Goal: Information Seeking & Learning: Find specific fact

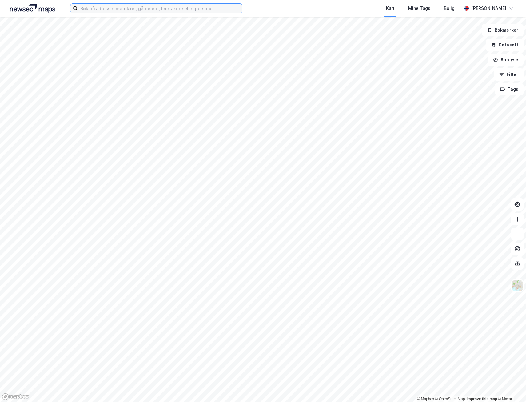
click at [125, 10] on input at bounding box center [160, 8] width 164 height 9
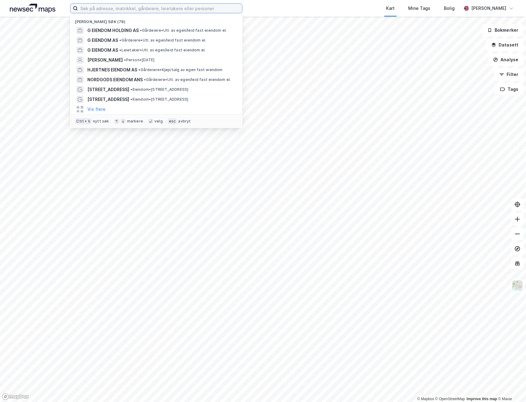
paste input "Midtveien 5, Moss"
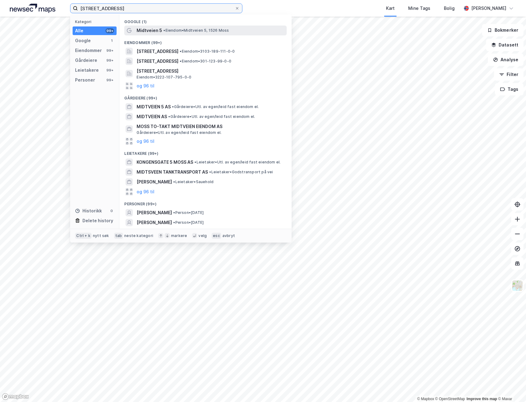
type input "Midtveien 5, Moss"
click at [178, 32] on span "• Eiendom • Midtveien 5, 1526 Moss" at bounding box center [196, 30] width 66 height 5
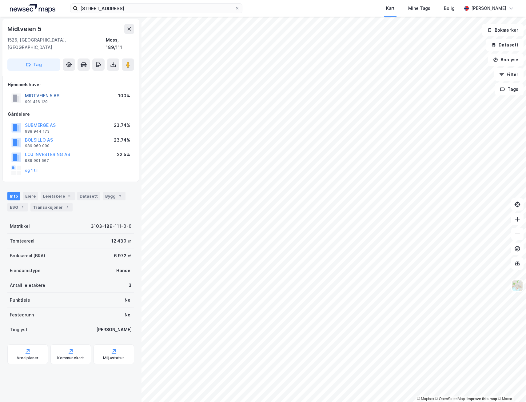
click at [0, 0] on button "MIDTVEIEN 5 AS" at bounding box center [0, 0] width 0 height 0
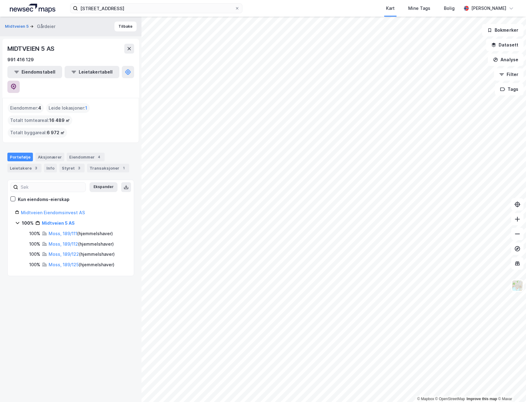
click at [20, 81] on button at bounding box center [13, 87] width 12 height 12
click at [132, 9] on input "Midtveien 5, Moss" at bounding box center [156, 8] width 157 height 9
click at [15, 26] on button "Midtveien 5" at bounding box center [17, 26] width 25 height 6
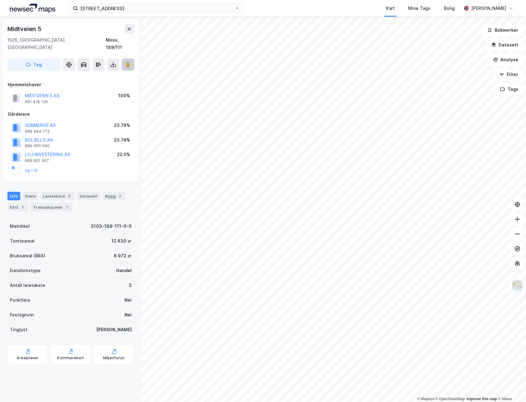
click at [126, 58] on button at bounding box center [128, 64] width 12 height 12
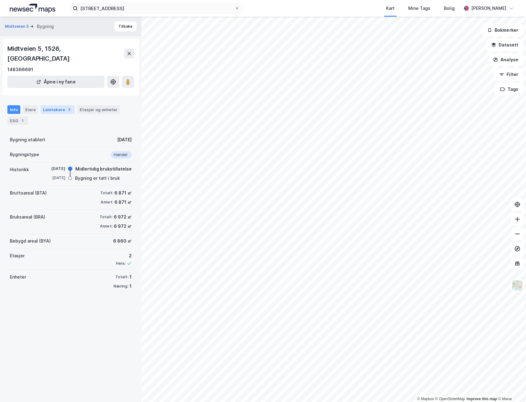
click at [59, 105] on div "Leietakere 3" at bounding box center [58, 109] width 34 height 9
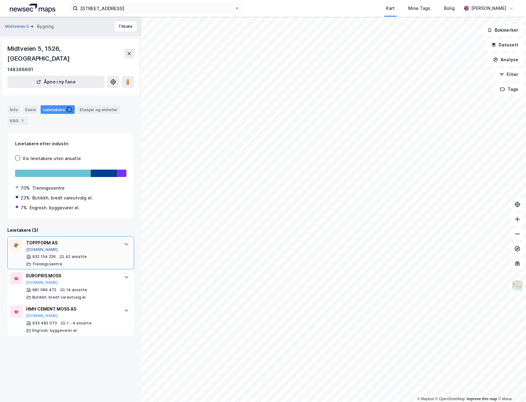
click at [36, 247] on button "Proff.no" at bounding box center [42, 249] width 32 height 5
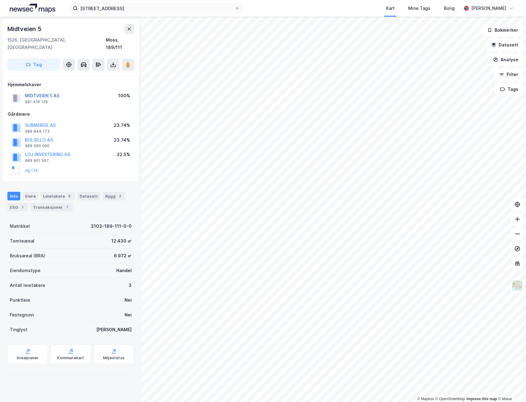
click at [0, 0] on button "MIDTVEIEN 5 AS" at bounding box center [0, 0] width 0 height 0
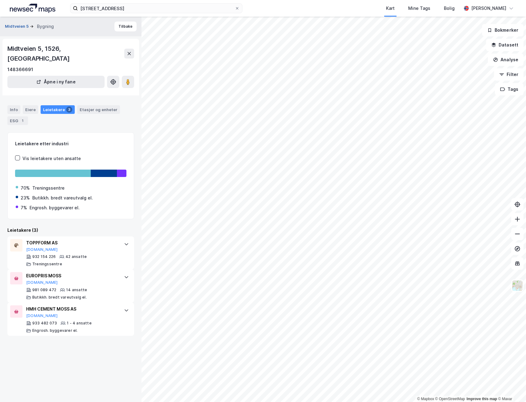
click at [10, 26] on button "Midtveien 5" at bounding box center [17, 26] width 25 height 6
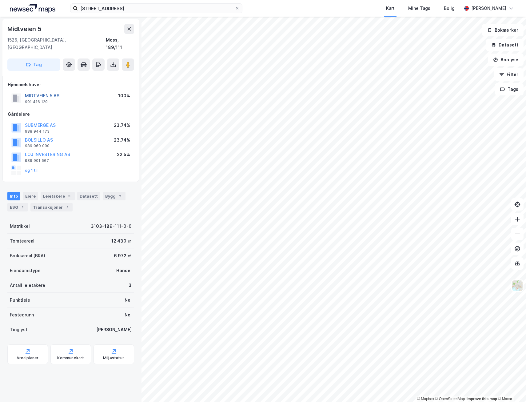
click at [0, 0] on button "MIDTVEIEN 5 AS" at bounding box center [0, 0] width 0 height 0
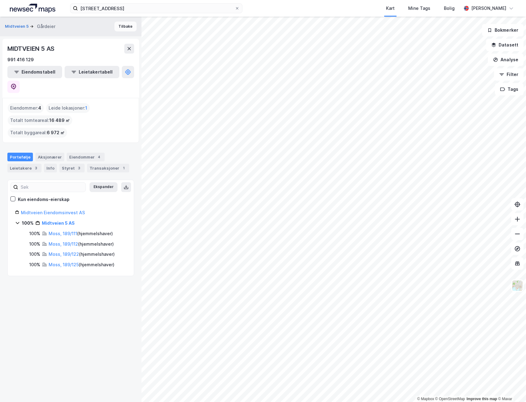
click at [114, 26] on button "Tilbake" at bounding box center [125, 27] width 22 height 10
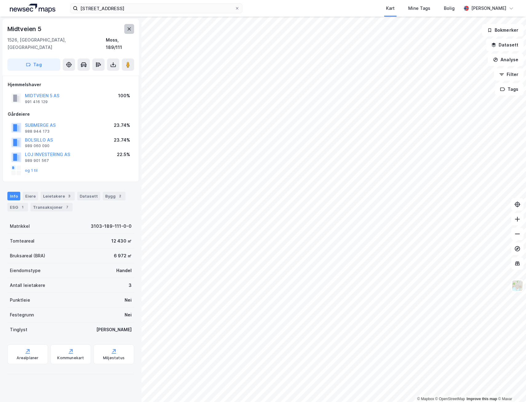
click at [131, 32] on button at bounding box center [129, 29] width 10 height 10
click at [0, 0] on button "MIDTVEIEN 5 AS" at bounding box center [0, 0] width 0 height 0
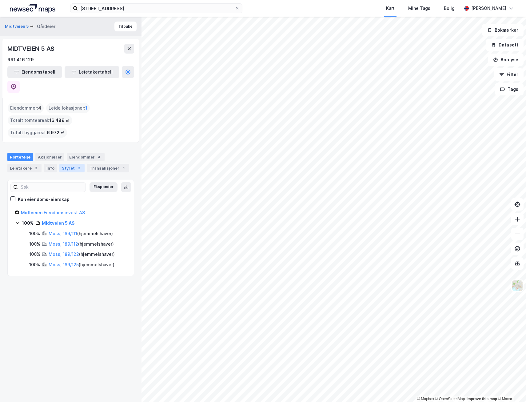
click at [71, 164] on div "Styret 3" at bounding box center [71, 168] width 25 height 9
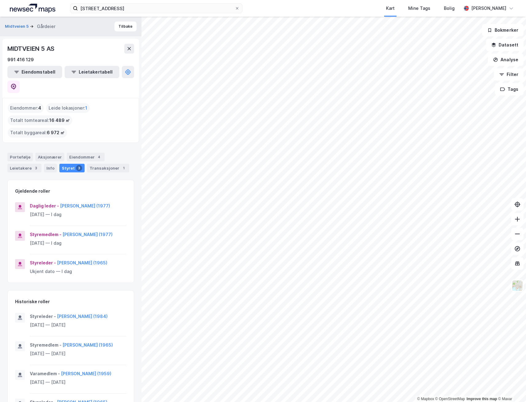
click at [105, 24] on div "Midtveien 5 Gårdeier Tilbake" at bounding box center [71, 27] width 142 height 20
click at [121, 26] on button "Tilbake" at bounding box center [125, 27] width 22 height 10
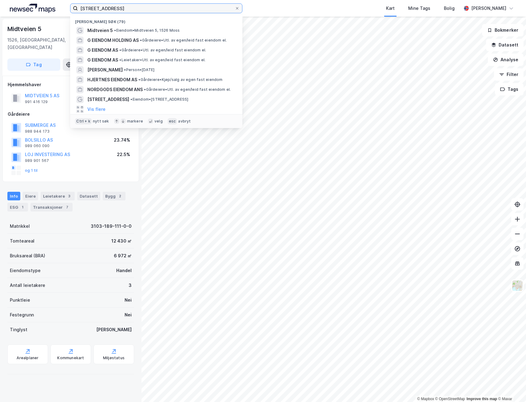
click at [127, 6] on input "Midtveien 5, Moss" at bounding box center [156, 8] width 157 height 9
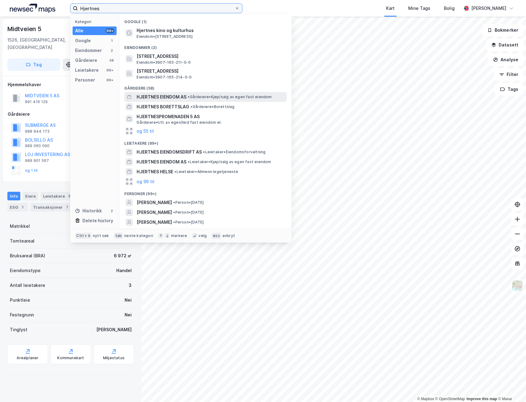
type input "Hjertnes"
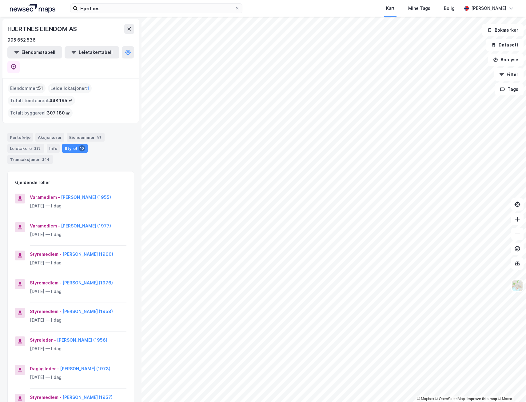
click at [92, 201] on div "© Mapbox © OpenStreetMap Improve this map © Maxar HJERTNES EIENDOM AS 995 652 5…" at bounding box center [263, 209] width 526 height 385
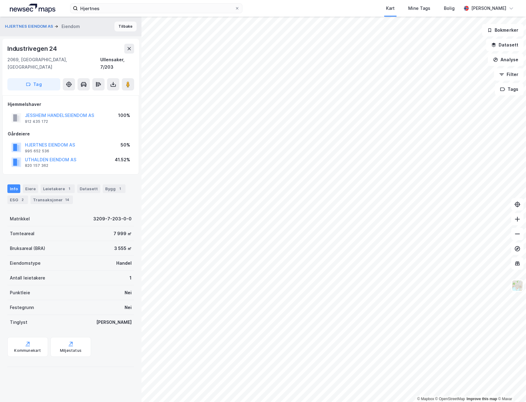
click at [114, 26] on button "Tilbake" at bounding box center [125, 27] width 22 height 10
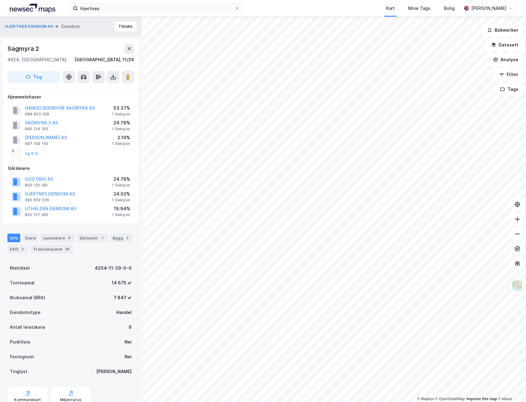
drag, startPoint x: 58, startPoint y: 202, endPoint x: 78, endPoint y: 161, distance: 45.7
click at [78, 161] on div "Hjemmelshaver HANDELSEIENDOM SAGMYRA AS 988 903 329 53.37% 1 Seksjon SAGMYRA 2 …" at bounding box center [71, 155] width 126 height 125
click at [0, 0] on button "HANDELSEIENDOM SAGMYRA AS" at bounding box center [0, 0] width 0 height 0
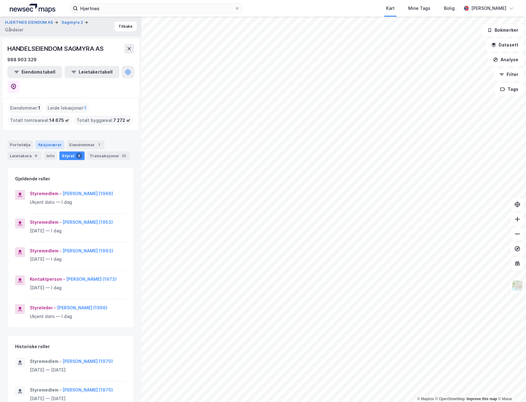
click at [42, 140] on div "Aksjonærer" at bounding box center [49, 144] width 29 height 9
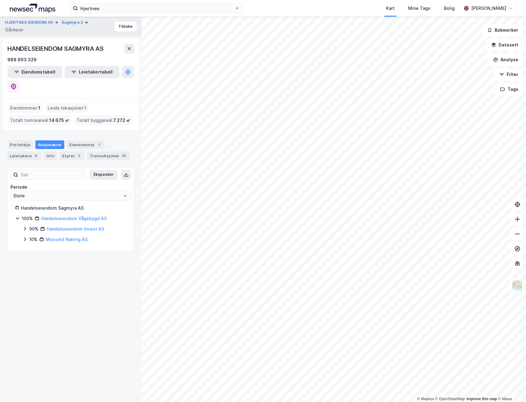
click at [26, 237] on icon at bounding box center [25, 239] width 2 height 4
click at [31, 247] on icon at bounding box center [32, 249] width 5 height 5
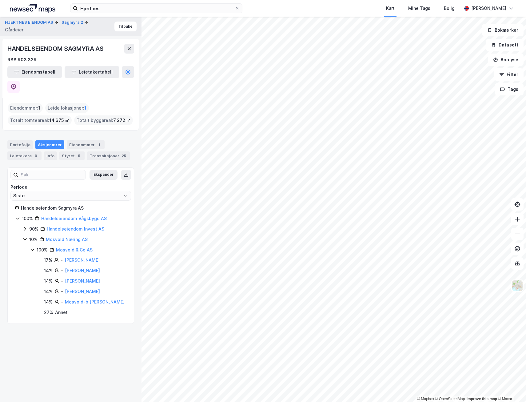
click at [25, 226] on icon at bounding box center [24, 228] width 5 height 5
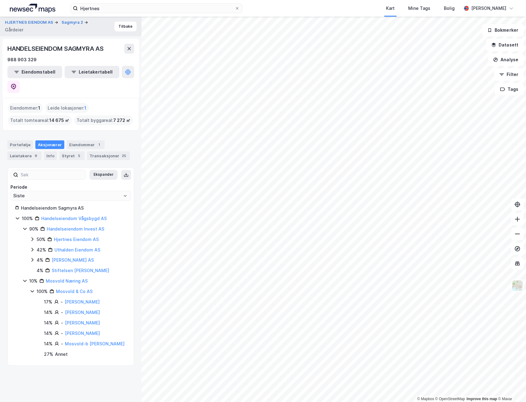
click at [17, 216] on icon at bounding box center [17, 218] width 5 height 5
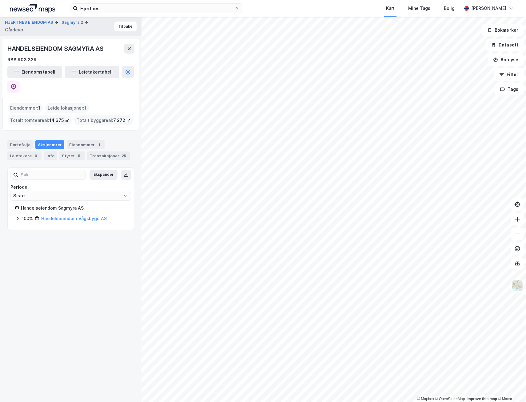
click at [17, 216] on icon at bounding box center [17, 218] width 5 height 5
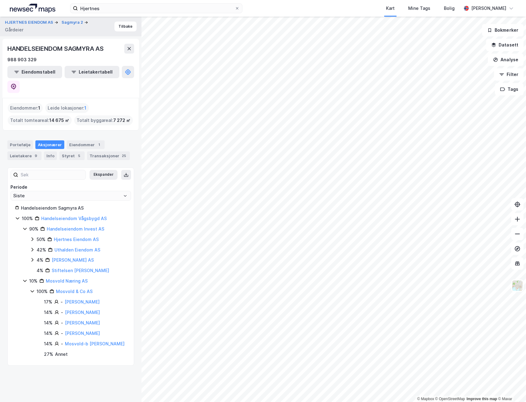
click at [24, 226] on icon at bounding box center [24, 228] width 5 height 5
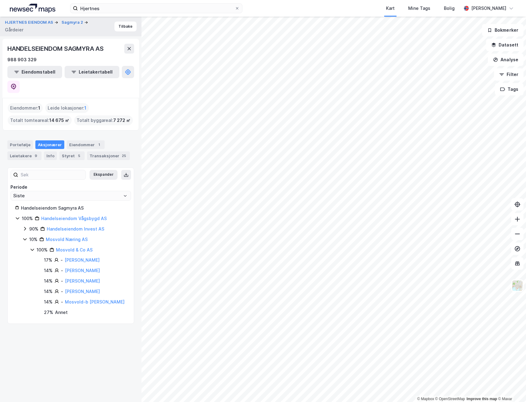
click at [25, 237] on icon at bounding box center [24, 239] width 5 height 5
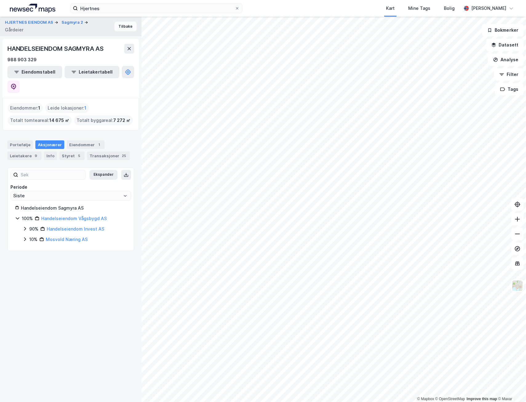
click at [128, 27] on button "Tilbake" at bounding box center [125, 27] width 22 height 10
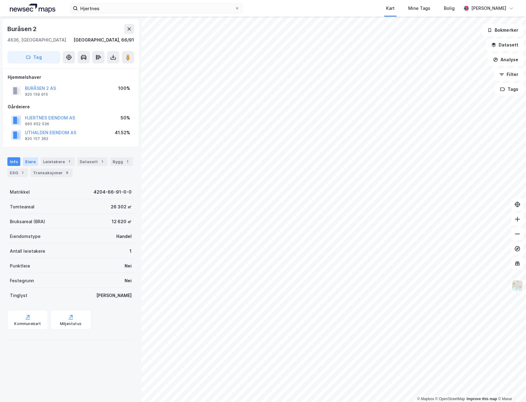
click at [30, 162] on div "Eiere" at bounding box center [30, 161] width 15 height 9
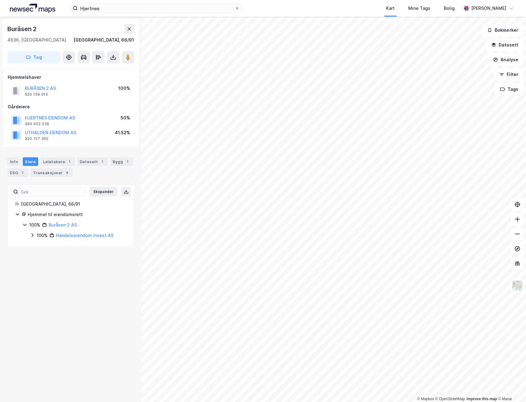
click at [33, 236] on icon at bounding box center [32, 236] width 2 height 4
click at [39, 266] on icon at bounding box center [39, 266] width 5 height 5
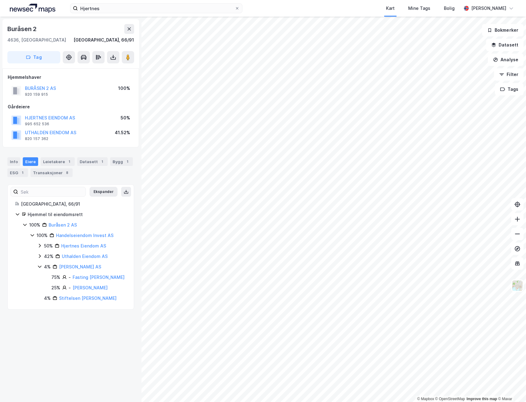
click at [39, 266] on icon at bounding box center [39, 266] width 5 height 5
click at [40, 257] on icon at bounding box center [39, 256] width 5 height 5
click at [40, 257] on icon at bounding box center [39, 256] width 3 height 2
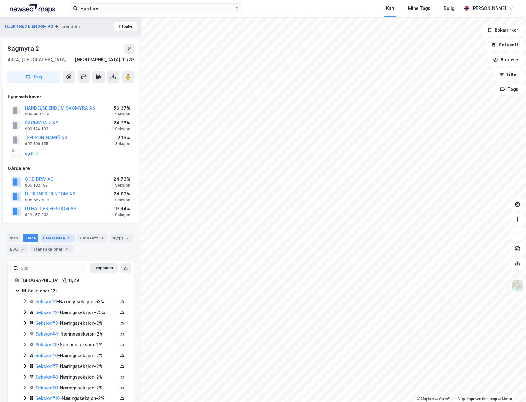
click at [60, 237] on div "Leietakere 9" at bounding box center [58, 238] width 34 height 9
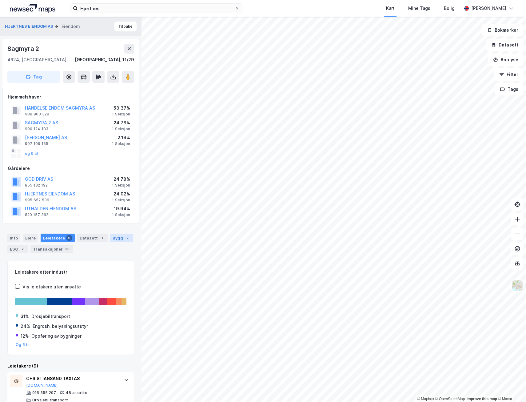
click at [124, 238] on div "2" at bounding box center [127, 238] width 6 height 6
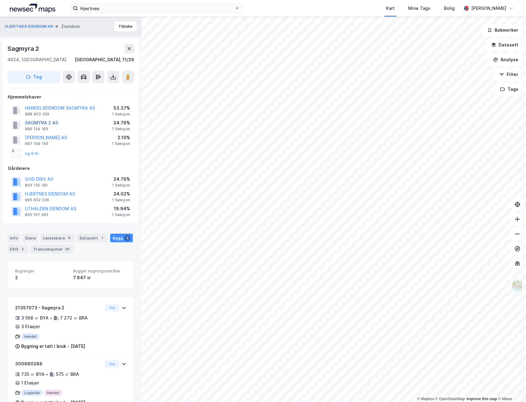
click at [0, 0] on button "SAGMYRA 2 AS" at bounding box center [0, 0] width 0 height 0
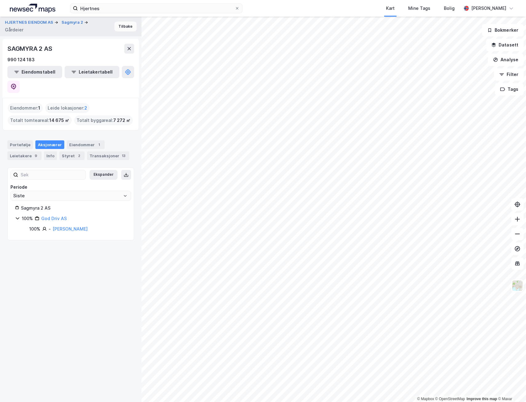
click at [118, 26] on button "Tilbake" at bounding box center [125, 27] width 22 height 10
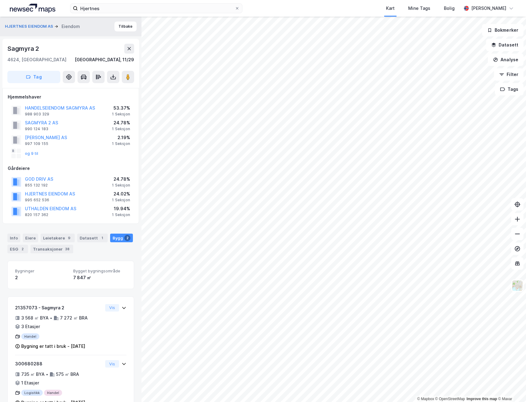
scroll to position [2, 0]
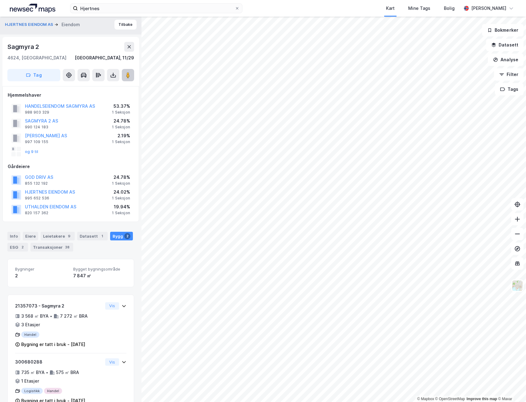
click at [126, 74] on image at bounding box center [128, 75] width 4 height 6
click at [0, 0] on button "og 9 til" at bounding box center [0, 0] width 0 height 0
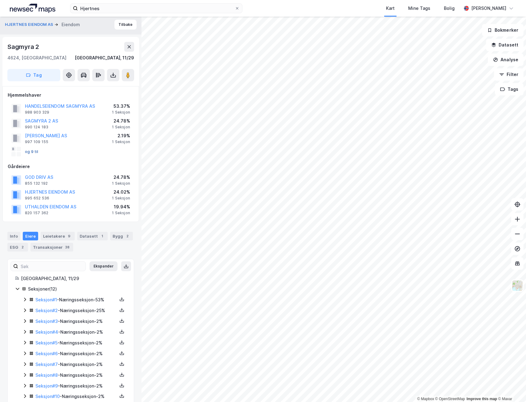
scroll to position [37, 0]
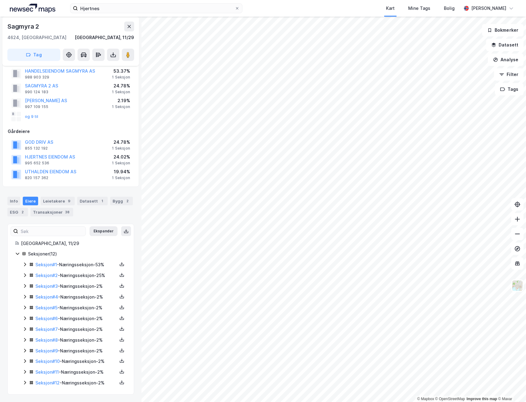
click at [27, 383] on icon at bounding box center [24, 382] width 5 height 5
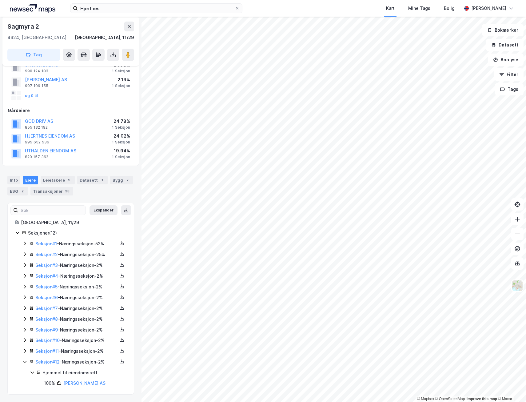
click at [24, 348] on icon at bounding box center [24, 350] width 5 height 5
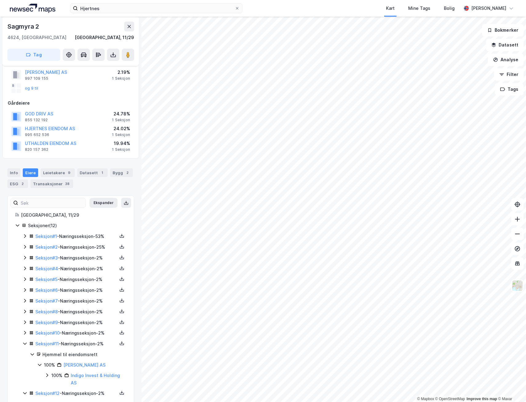
click at [25, 331] on icon at bounding box center [24, 332] width 5 height 5
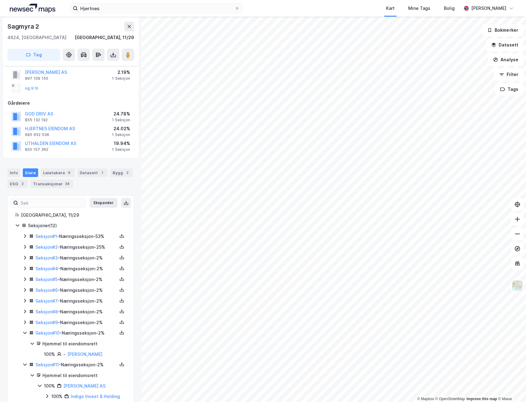
click at [24, 322] on icon at bounding box center [24, 322] width 5 height 5
click at [25, 310] on icon at bounding box center [24, 311] width 5 height 5
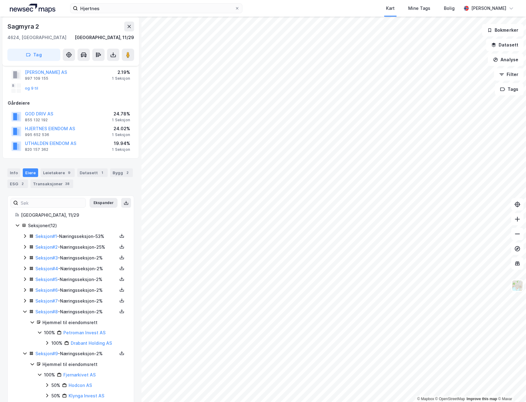
click at [25, 299] on icon at bounding box center [25, 301] width 2 height 4
click at [26, 289] on icon at bounding box center [24, 289] width 5 height 5
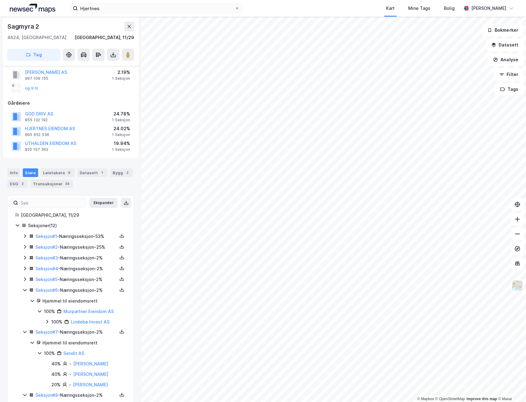
click at [25, 280] on icon at bounding box center [24, 279] width 5 height 5
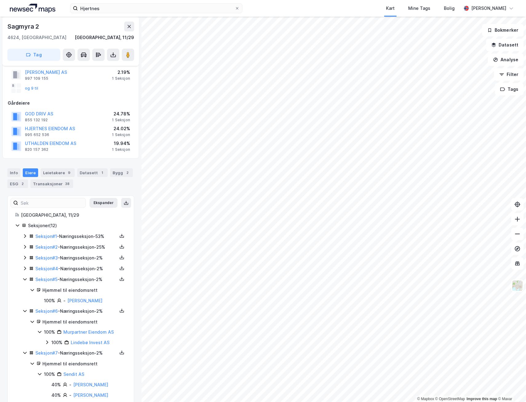
click at [24, 269] on icon at bounding box center [24, 268] width 5 height 5
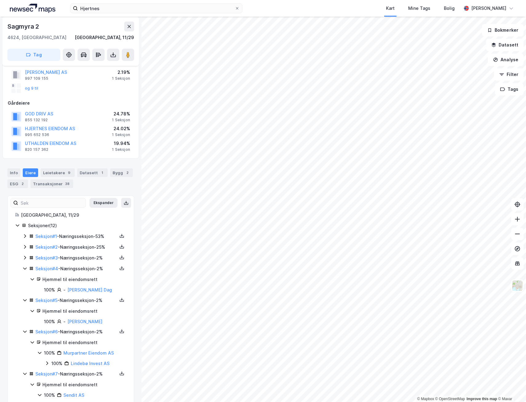
click at [27, 258] on icon at bounding box center [24, 257] width 5 height 5
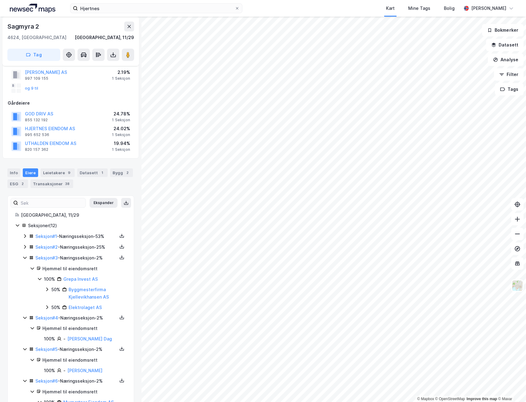
click at [24, 248] on icon at bounding box center [25, 247] width 2 height 4
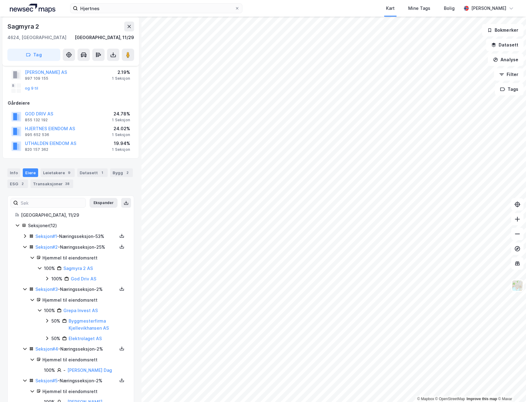
click at [25, 237] on icon at bounding box center [24, 236] width 5 height 5
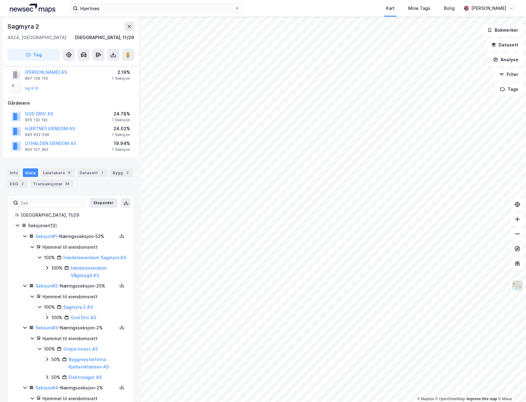
click at [46, 270] on icon at bounding box center [47, 267] width 5 height 5
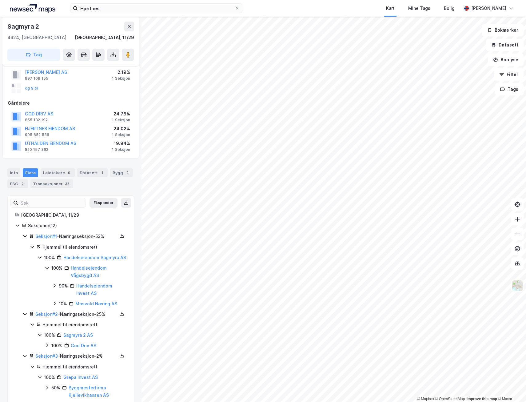
click at [55, 305] on icon at bounding box center [55, 304] width 2 height 4
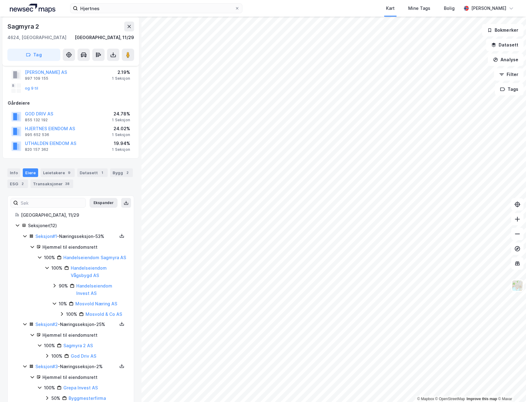
click at [55, 305] on icon at bounding box center [54, 303] width 3 height 2
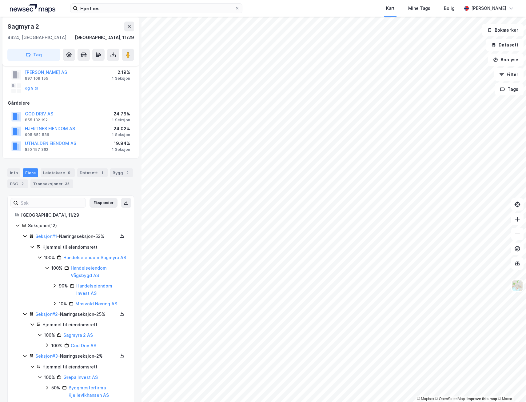
click at [56, 288] on icon at bounding box center [54, 285] width 5 height 5
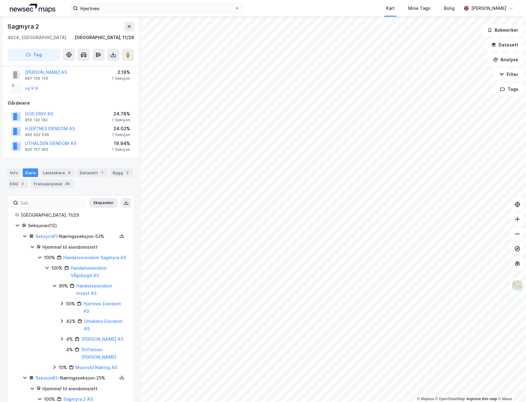
click at [56, 287] on icon at bounding box center [54, 286] width 3 height 2
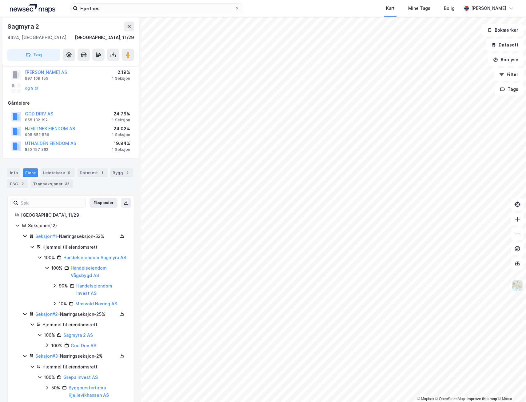
drag, startPoint x: 56, startPoint y: 292, endPoint x: 30, endPoint y: 290, distance: 26.2
drag, startPoint x: 30, startPoint y: 290, endPoint x: 21, endPoint y: 289, distance: 8.8
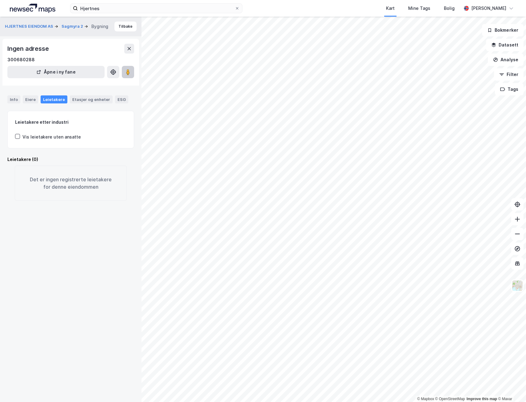
click at [128, 70] on image at bounding box center [128, 72] width 4 height 6
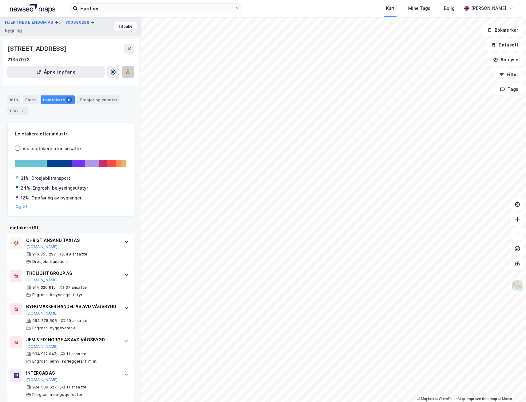
click at [128, 74] on image at bounding box center [128, 72] width 4 height 6
click at [97, 166] on div "© Mapbox © OpenStreetMap Improve this map © Maxar HJERTNES EIENDOM AS ... 30068…" at bounding box center [263, 209] width 526 height 385
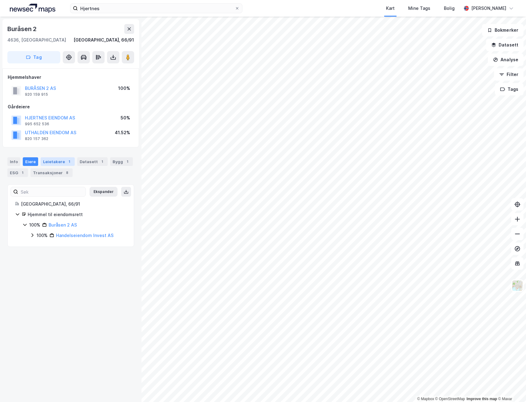
click at [66, 162] on div "1" at bounding box center [69, 161] width 6 height 6
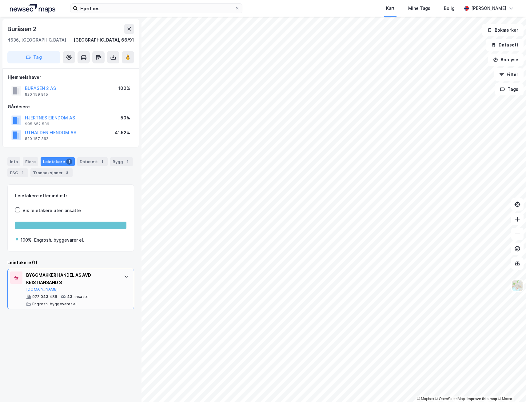
click at [124, 276] on icon at bounding box center [126, 276] width 5 height 5
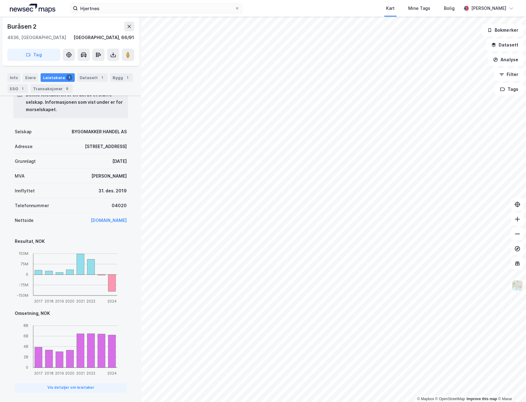
scroll to position [245, 0]
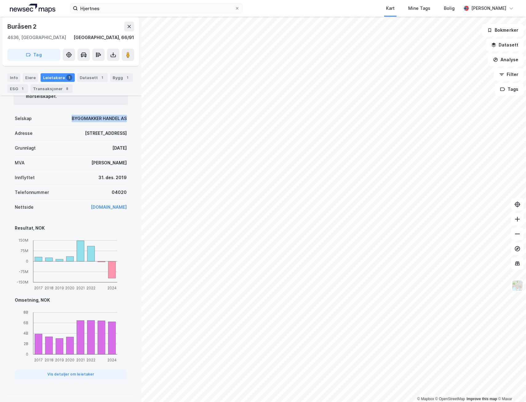
drag, startPoint x: 122, startPoint y: 116, endPoint x: 65, endPoint y: 117, distance: 57.2
click at [65, 117] on div "Selskap BYGGMAKKER HANDEL AS" at bounding box center [71, 118] width 112 height 15
drag, startPoint x: 65, startPoint y: 117, endPoint x: 70, endPoint y: 117, distance: 5.6
copy div "BYGGMAKKER HANDEL AS"
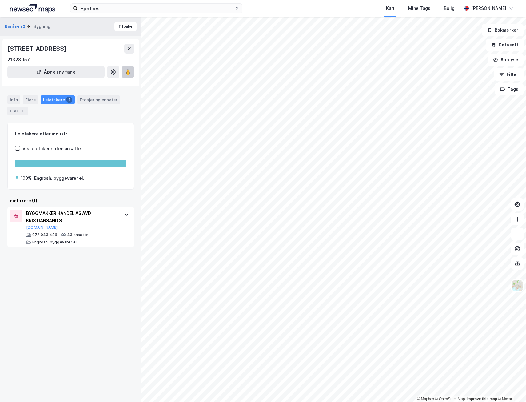
click at [130, 71] on image at bounding box center [128, 72] width 4 height 6
click at [13, 100] on div "Info" at bounding box center [13, 99] width 13 height 9
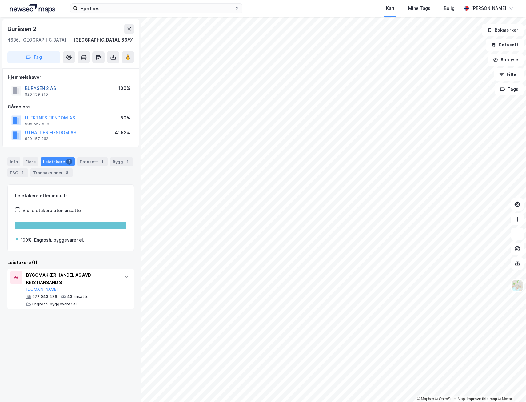
click at [0, 0] on button "BURÅSEN 2 AS" at bounding box center [0, 0] width 0 height 0
click at [125, 58] on icon at bounding box center [128, 57] width 6 height 6
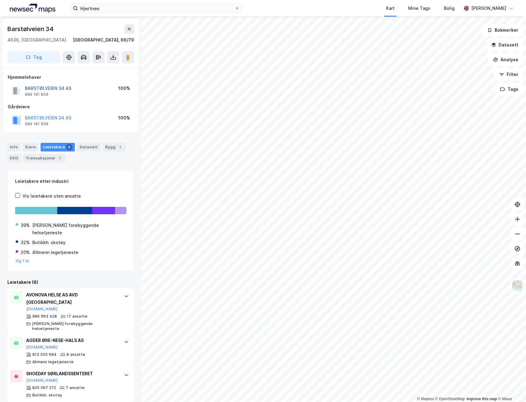
click at [0, 0] on button "BARSTØLVEIEN 34 AS" at bounding box center [0, 0] width 0 height 0
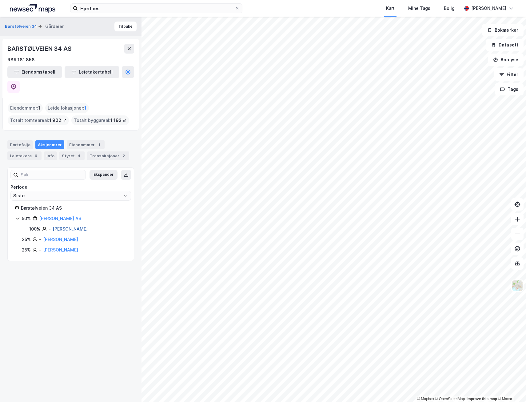
click at [77, 226] on link "Frigstad Terje" at bounding box center [70, 228] width 35 height 5
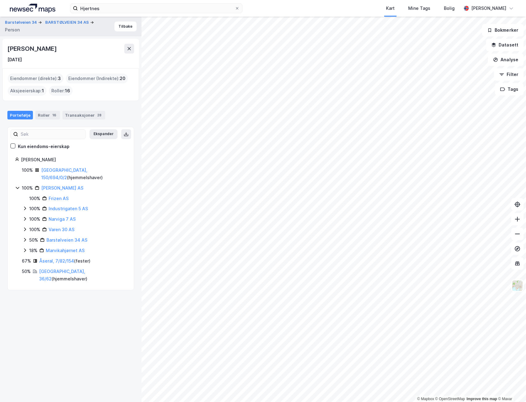
drag, startPoint x: 51, startPoint y: 49, endPoint x: 6, endPoint y: 50, distance: 44.9
click at [6, 50] on div "Terje Frigstad 25. sep. 1963" at bounding box center [70, 54] width 137 height 30
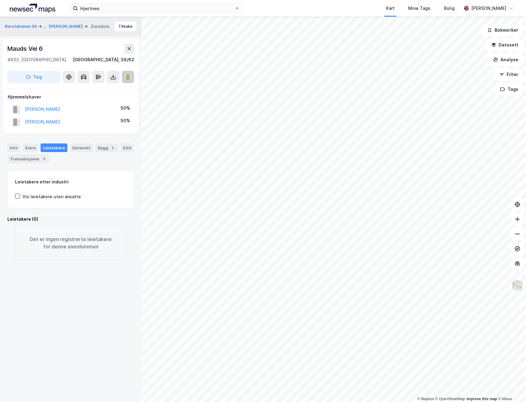
click at [127, 78] on image at bounding box center [128, 77] width 4 height 6
click at [129, 78] on image at bounding box center [128, 77] width 4 height 6
click at [126, 28] on button "Tilbake" at bounding box center [125, 27] width 22 height 10
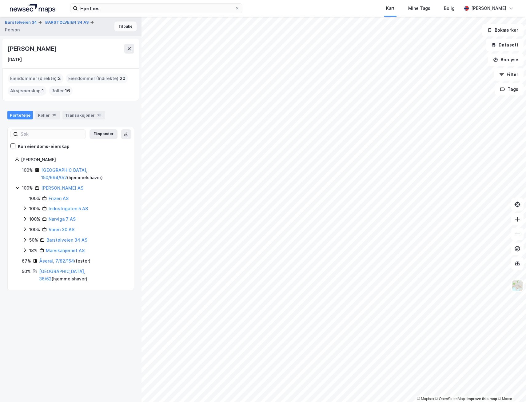
click at [126, 26] on button "Tilbake" at bounding box center [125, 27] width 22 height 10
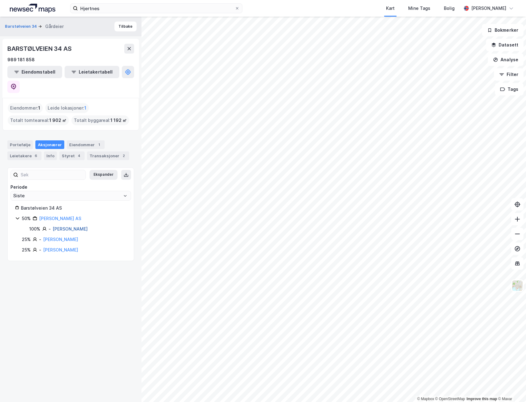
click at [73, 226] on link "Frigstad Terje" at bounding box center [70, 228] width 35 height 5
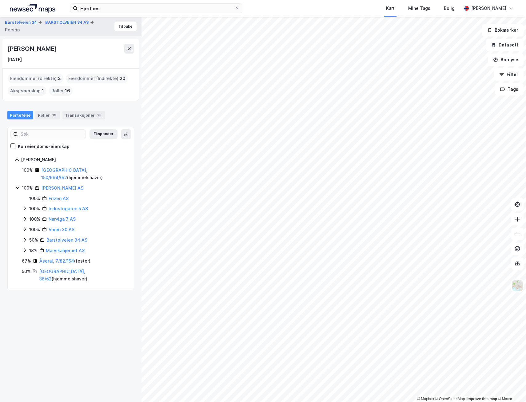
drag, startPoint x: 48, startPoint y: 48, endPoint x: 2, endPoint y: 45, distance: 46.0
click at [2, 45] on div "Terje Frigstad 25. sep. 1963" at bounding box center [70, 54] width 137 height 30
copy div "Terje Frigstad"
click at [116, 29] on button "Tilbake" at bounding box center [125, 27] width 22 height 10
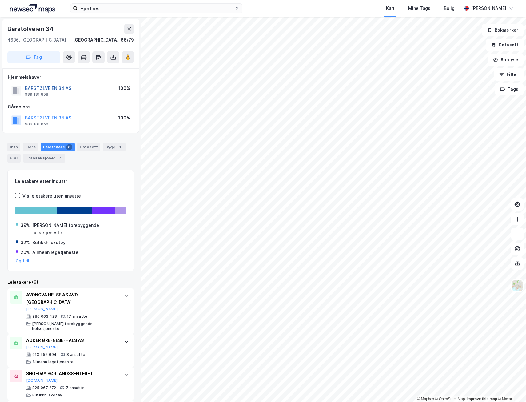
click at [0, 0] on button "BARSTØLVEIEN 34 AS" at bounding box center [0, 0] width 0 height 0
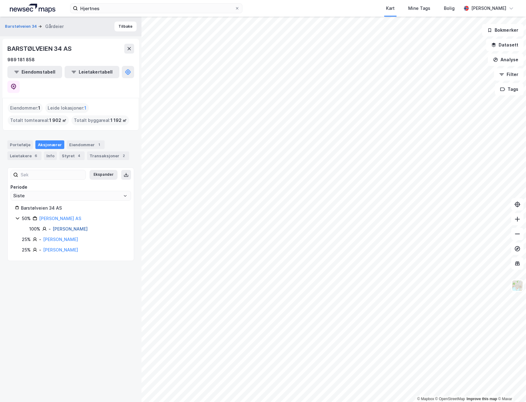
click at [69, 226] on link "Frigstad Terje" at bounding box center [70, 228] width 35 height 5
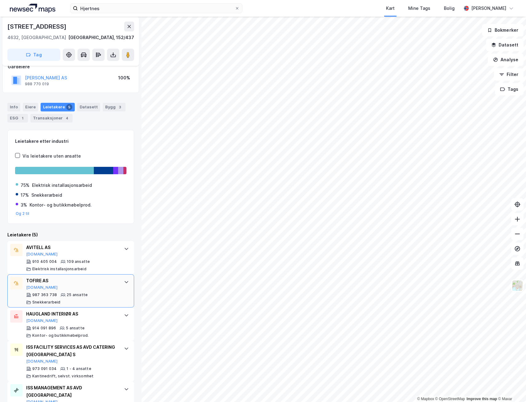
scroll to position [87, 0]
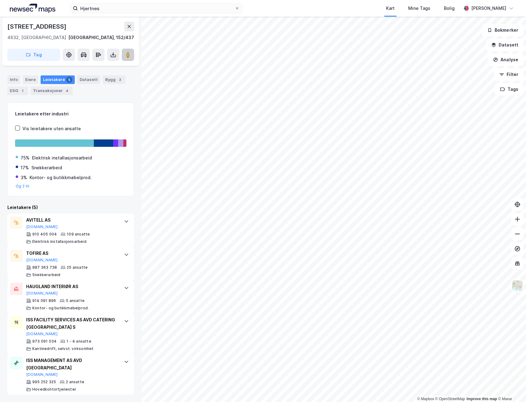
click at [132, 57] on button at bounding box center [128, 55] width 12 height 12
click at [130, 29] on button at bounding box center [129, 27] width 10 height 10
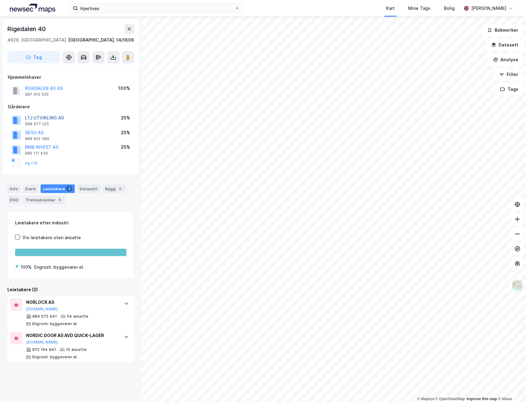
click at [0, 0] on button "LTJ UTVIKLING AS" at bounding box center [0, 0] width 0 height 0
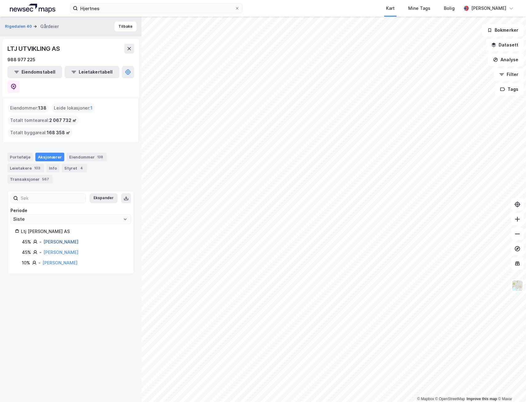
click at [68, 239] on link "Pettersen Janne Storm" at bounding box center [60, 241] width 35 height 5
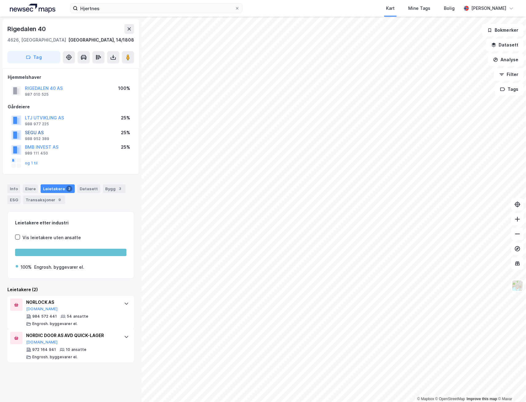
click at [0, 0] on button "SEGU AS" at bounding box center [0, 0] width 0 height 0
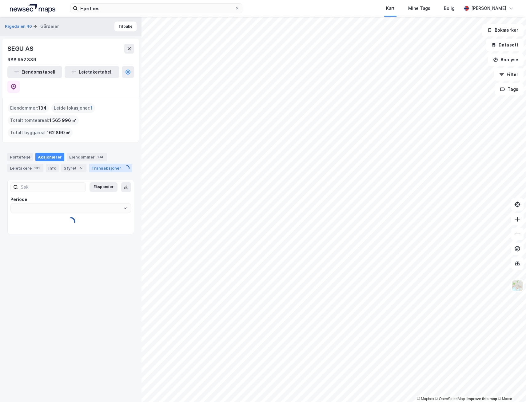
type input "Siste"
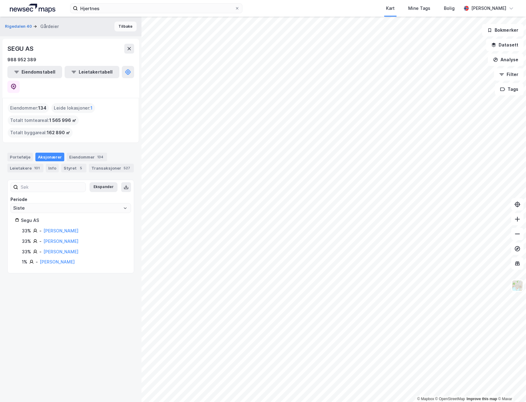
click at [123, 23] on button "Tilbake" at bounding box center [125, 27] width 22 height 10
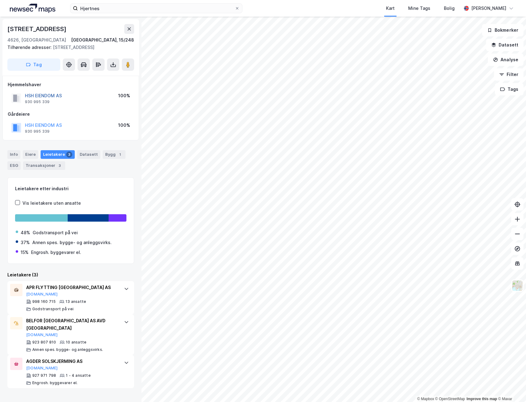
click at [0, 0] on button "HSH EIENDOM AS" at bounding box center [0, 0] width 0 height 0
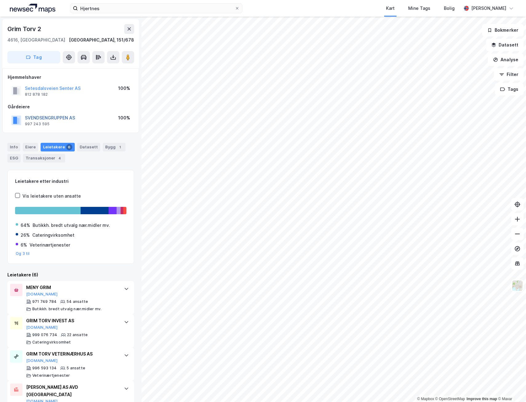
click at [0, 0] on button "SVENDSENGRUPPEN AS" at bounding box center [0, 0] width 0 height 0
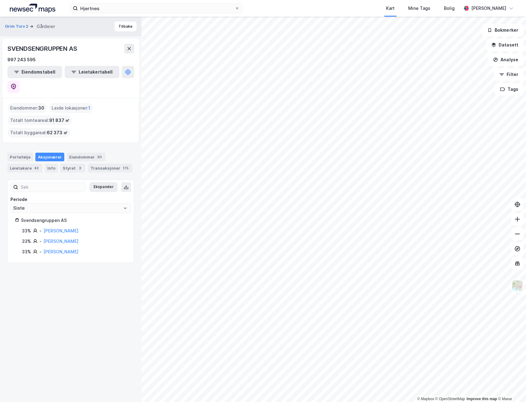
click at [134, 73] on div "SVENDSENGRUPPEN AS 997 243 595 Eiendomstabell Leietakertabell" at bounding box center [70, 68] width 137 height 59
click at [20, 81] on button at bounding box center [13, 87] width 12 height 12
click at [127, 25] on button "Tilbake" at bounding box center [125, 27] width 22 height 10
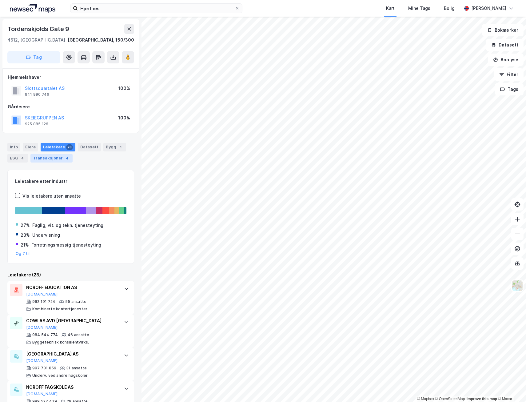
click at [65, 158] on div "4" at bounding box center [67, 158] width 6 height 6
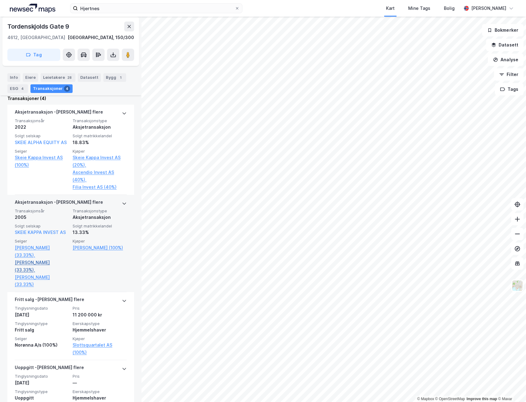
scroll to position [177, 0]
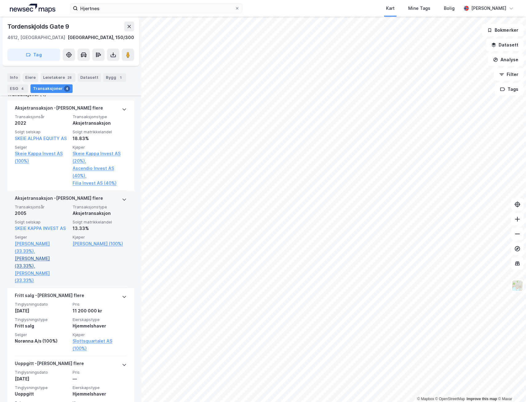
click at [64, 255] on link "Skeie Stina (33.33%)," at bounding box center [42, 262] width 54 height 15
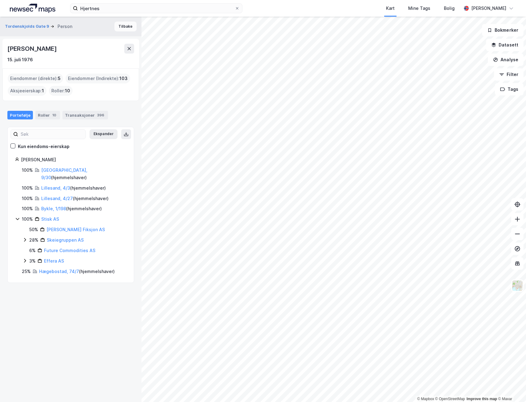
click at [124, 26] on button "Tilbake" at bounding box center [125, 27] width 22 height 10
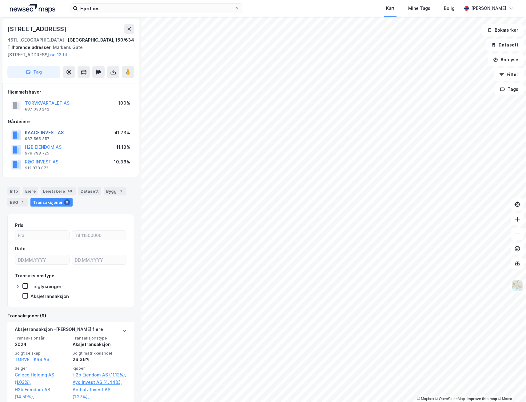
click at [0, 0] on button "KAAGE INVEST AS" at bounding box center [0, 0] width 0 height 0
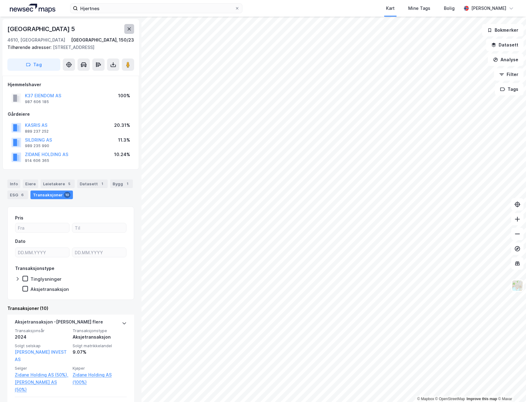
click at [130, 32] on button at bounding box center [129, 29] width 10 height 10
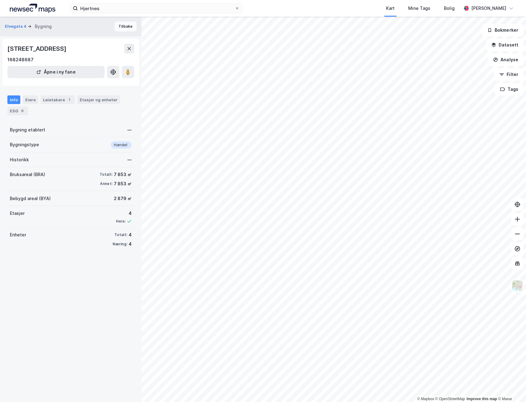
click at [121, 30] on button "Tilbake" at bounding box center [125, 27] width 22 height 10
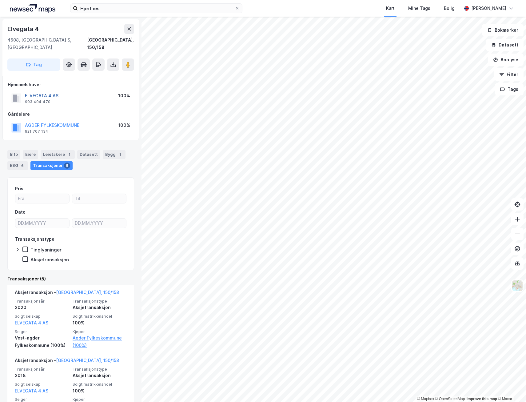
click at [0, 0] on button "ELVEGATA 4 AS" at bounding box center [0, 0] width 0 height 0
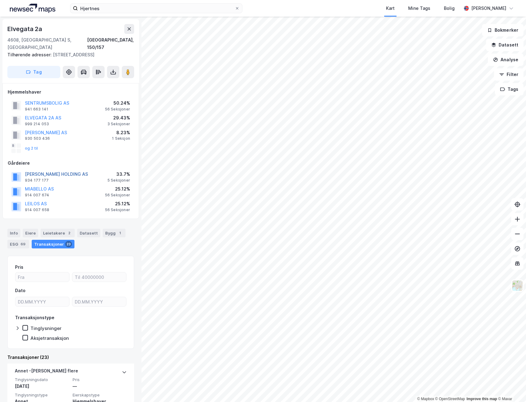
click at [0, 0] on button "IVAR MJÅLAND HOLDING AS" at bounding box center [0, 0] width 0 height 0
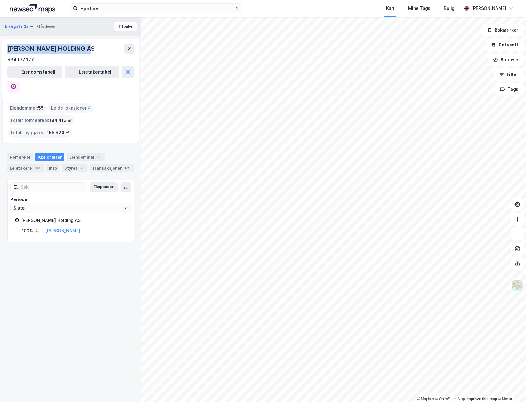
drag, startPoint x: 94, startPoint y: 48, endPoint x: 6, endPoint y: 48, distance: 88.6
click at [6, 48] on div "IVAR MJÅLAND HOLDING AS 934 177 177 Eiendomstabell Leietakertabell" at bounding box center [70, 68] width 137 height 59
drag, startPoint x: 6, startPoint y: 48, endPoint x: 16, endPoint y: 48, distance: 9.8
copy div "IVAR MJÅLAND HOLDING AS"
click at [17, 84] on icon at bounding box center [13, 87] width 6 height 6
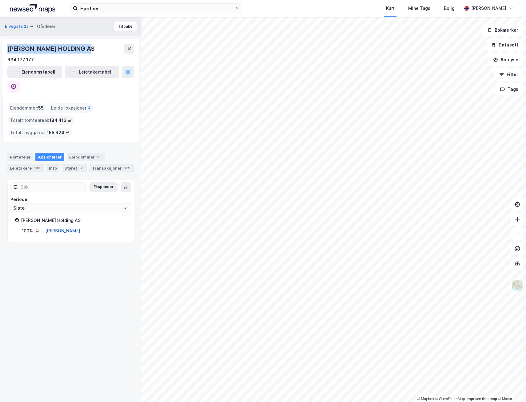
click at [57, 228] on link "Mjåland Ivar" at bounding box center [62, 230] width 35 height 5
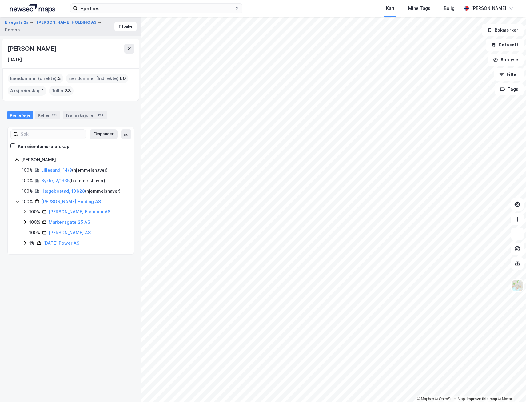
click at [228, 402] on html "Hjertnes Kart Mine Tags Bolig Ragnar Mykland © Mapbox © OpenStreetMap Improve t…" at bounding box center [263, 201] width 526 height 402
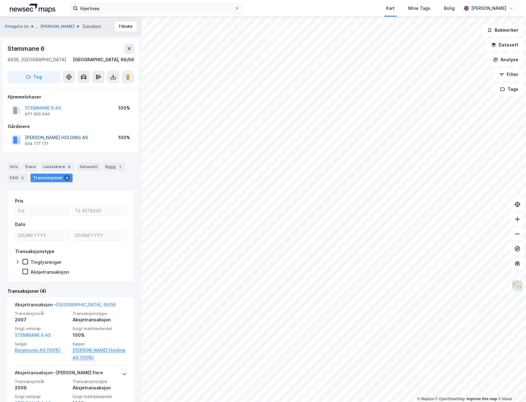
click at [0, 0] on button "IVAR MJÅLAND HOLDING AS" at bounding box center [0, 0] width 0 height 0
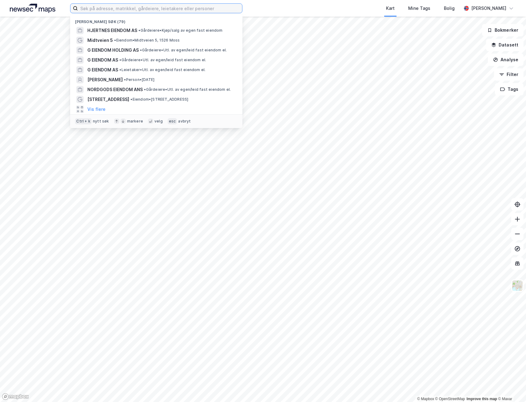
click at [185, 8] on input at bounding box center [160, 8] width 164 height 9
paste input "Ringstabekkveien 111, 1356 Bekkestua"
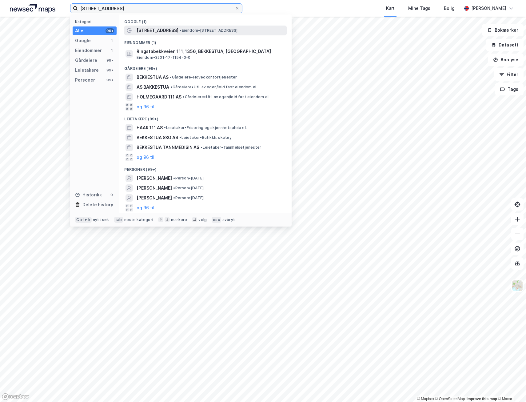
type input "Ringstabekkveien 111, 1356 Bekkestua"
click at [182, 30] on span "•" at bounding box center [181, 30] width 2 height 5
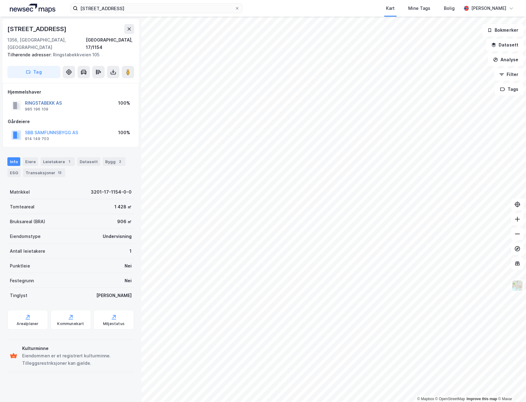
click at [0, 0] on button "RINGSTABEKK AS" at bounding box center [0, 0] width 0 height 0
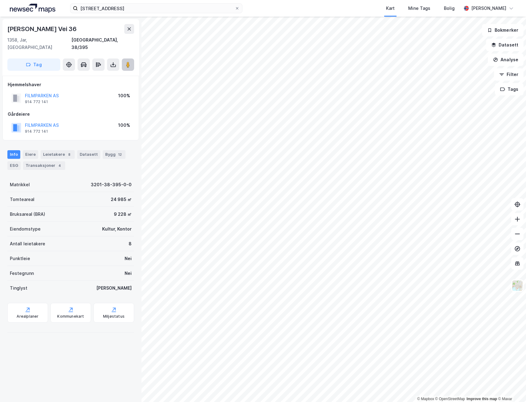
click at [132, 58] on button at bounding box center [128, 64] width 12 height 12
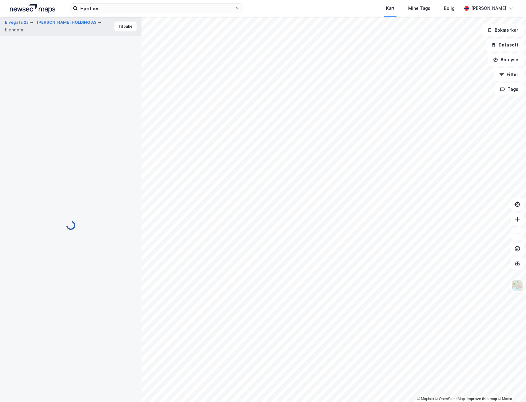
scroll to position [6, 0]
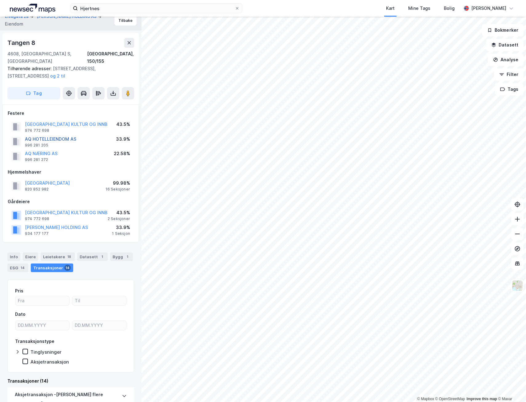
click at [0, 0] on button "AQ HOTELLEIENDOM AS" at bounding box center [0, 0] width 0 height 0
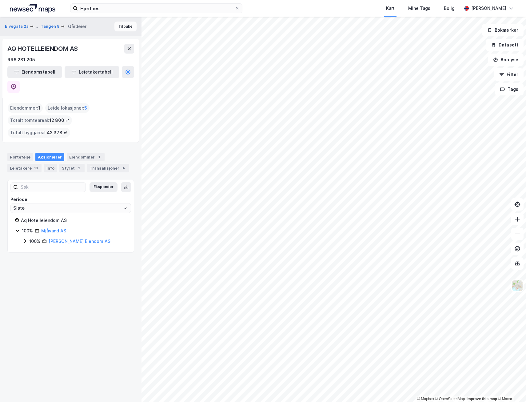
click at [122, 27] on button "Tilbake" at bounding box center [125, 27] width 22 height 10
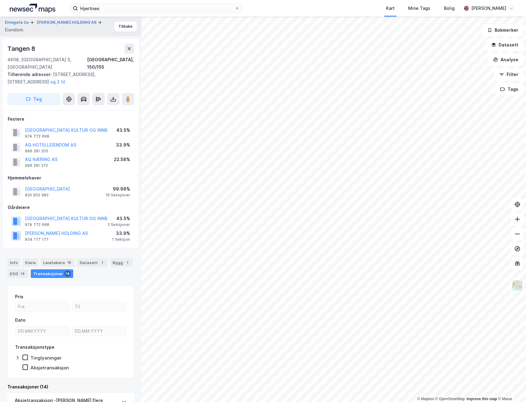
scroll to position [6, 0]
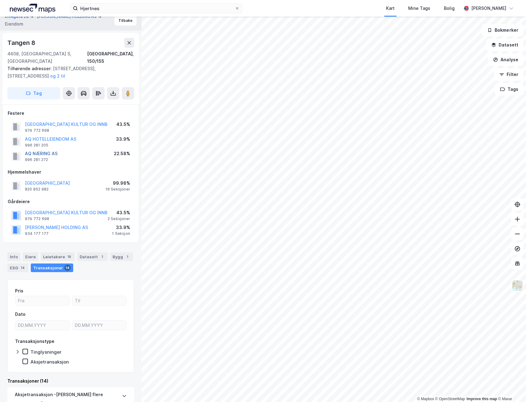
click at [0, 0] on button "AQ NÆRING AS" at bounding box center [0, 0] width 0 height 0
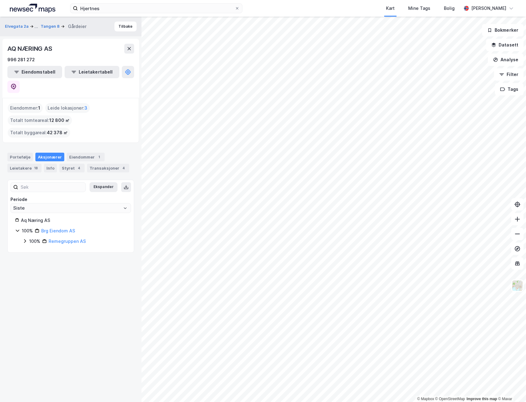
click at [26, 238] on icon at bounding box center [24, 240] width 5 height 5
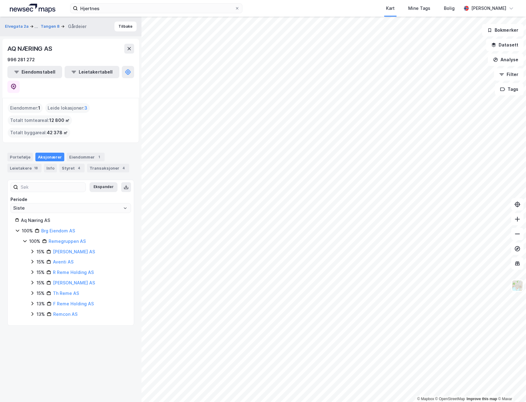
click at [26, 240] on icon at bounding box center [24, 241] width 3 height 2
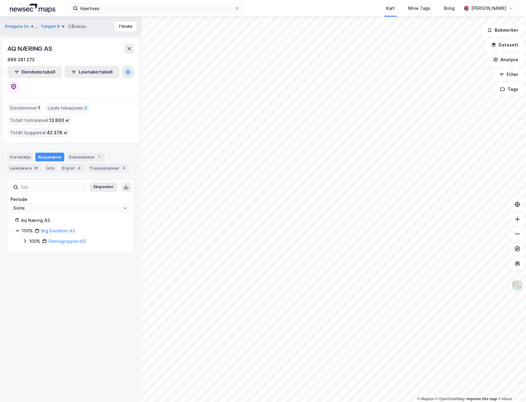
click at [26, 238] on icon at bounding box center [24, 240] width 5 height 5
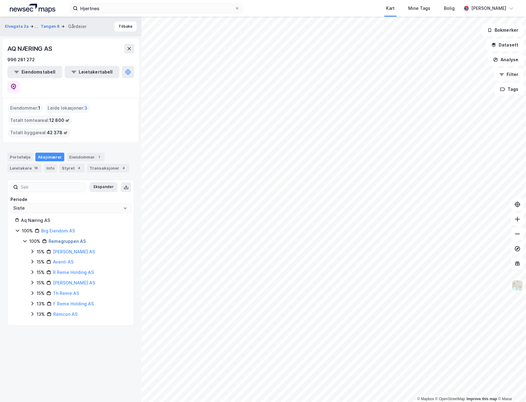
click at [65, 238] on link "Remegruppen AS" at bounding box center [67, 240] width 37 height 5
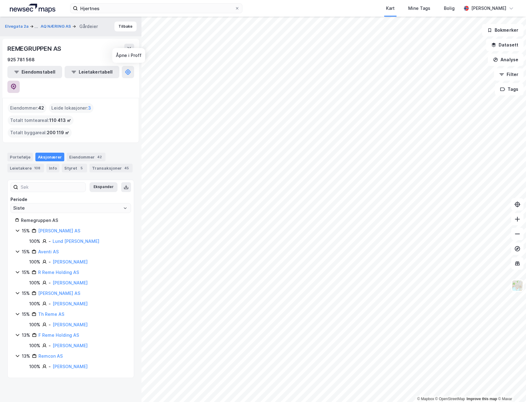
click at [14, 85] on icon at bounding box center [14, 86] width 2 height 2
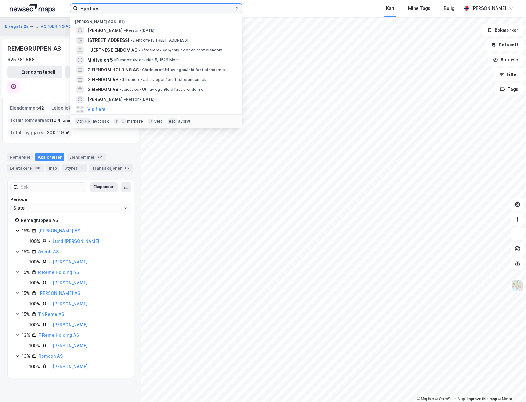
click at [99, 6] on input "Hjertnes" at bounding box center [156, 8] width 157 height 9
click at [106, 31] on span "[PERSON_NAME]" at bounding box center [104, 30] width 35 height 7
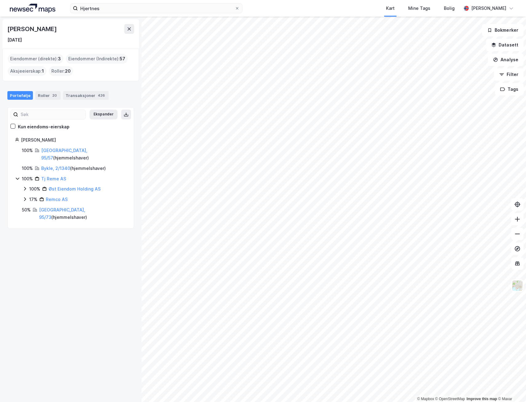
drag, startPoint x: 59, startPoint y: 28, endPoint x: 8, endPoint y: 29, distance: 51.7
click at [8, 29] on div "[PERSON_NAME]" at bounding box center [70, 29] width 127 height 10
copy div "[PERSON_NAME]"
click at [24, 186] on icon at bounding box center [24, 188] width 5 height 5
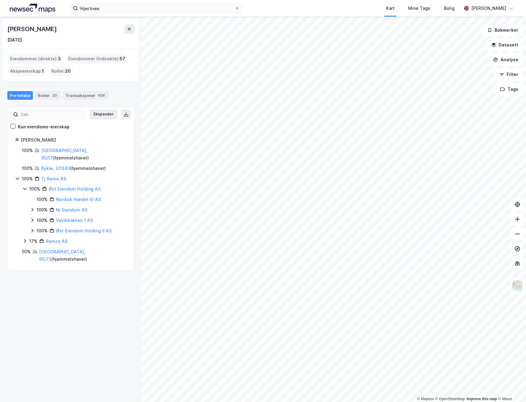
click at [32, 208] on icon at bounding box center [32, 210] width 2 height 4
click at [61, 249] on link "Remco AS" at bounding box center [57, 251] width 22 height 5
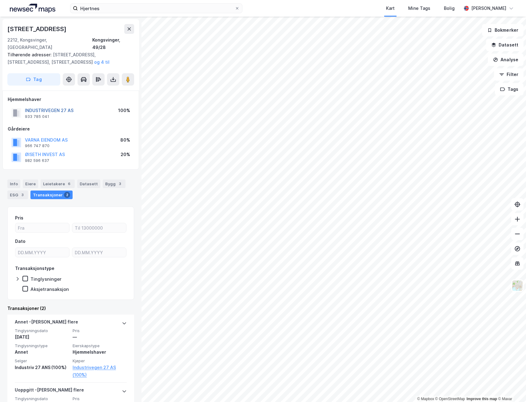
click at [0, 0] on button "INDUSTRIVEGEN 27 AS" at bounding box center [0, 0] width 0 height 0
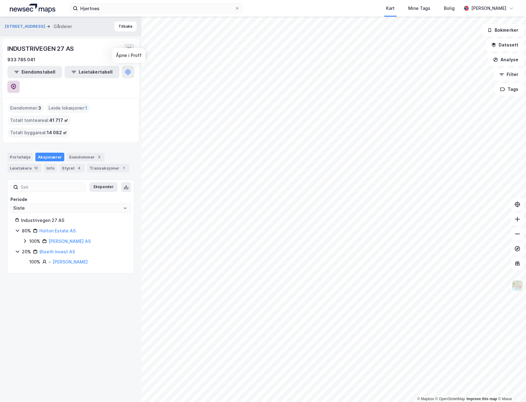
click at [17, 84] on icon at bounding box center [13, 87] width 6 height 6
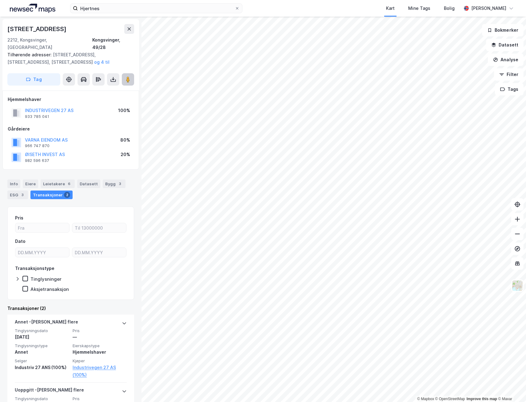
click at [129, 76] on image at bounding box center [128, 79] width 4 height 6
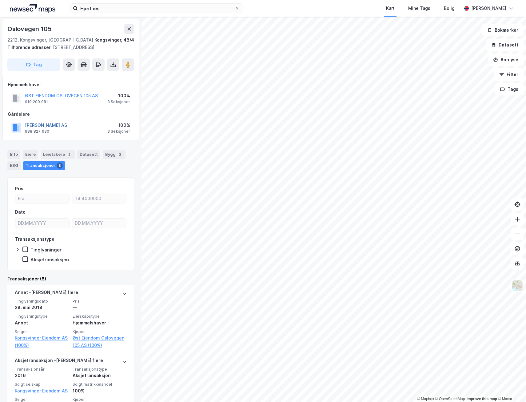
click at [0, 0] on button "TJ REME AS" at bounding box center [0, 0] width 0 height 0
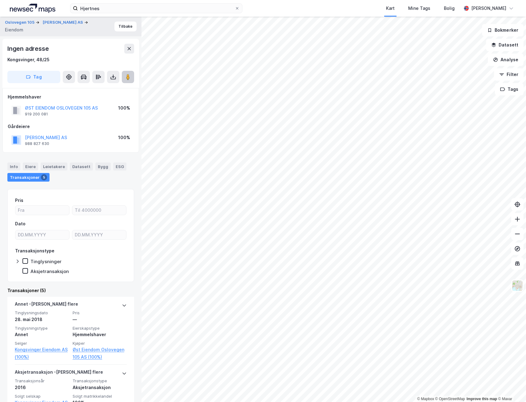
click at [130, 76] on image at bounding box center [128, 77] width 4 height 6
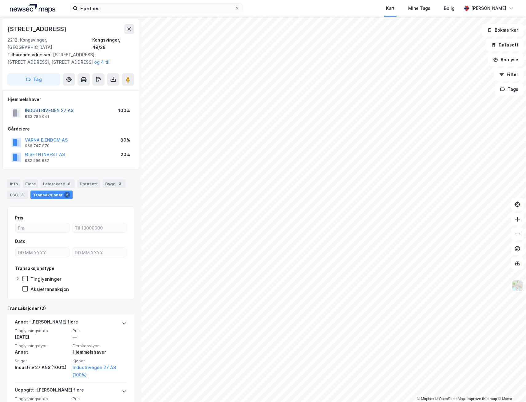
click at [0, 0] on button "INDUSTRIVEGEN 27 AS" at bounding box center [0, 0] width 0 height 0
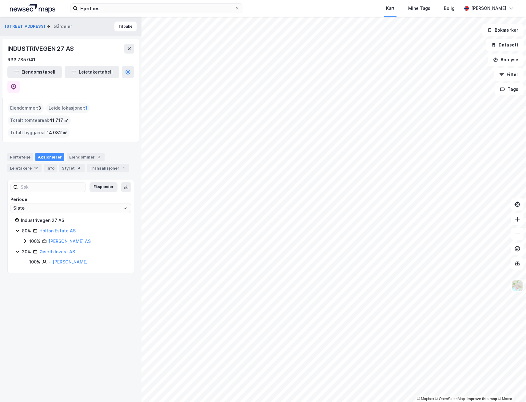
click at [65, 238] on div "Varna Eiendom AS" at bounding box center [70, 241] width 42 height 7
click at [63, 238] on link "Varna Eiendom AS" at bounding box center [70, 240] width 42 height 5
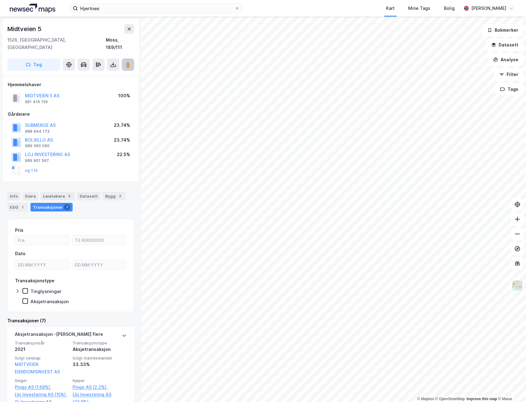
click at [127, 62] on image at bounding box center [128, 65] width 4 height 6
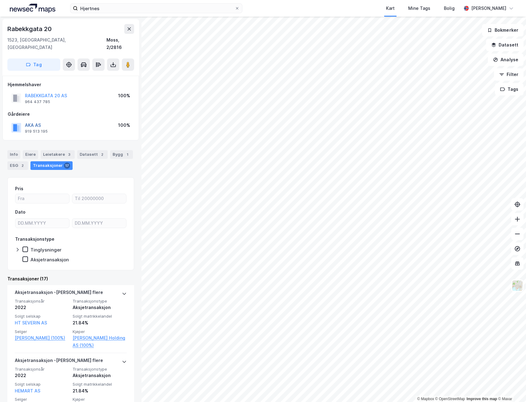
click at [0, 0] on button "AKA AS" at bounding box center [0, 0] width 0 height 0
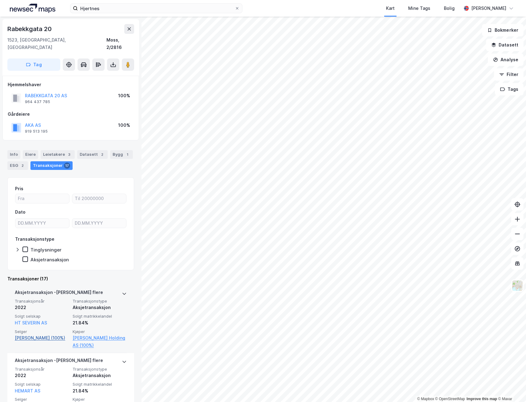
click at [47, 334] on link "Thoresen Åge (100%)" at bounding box center [42, 337] width 54 height 7
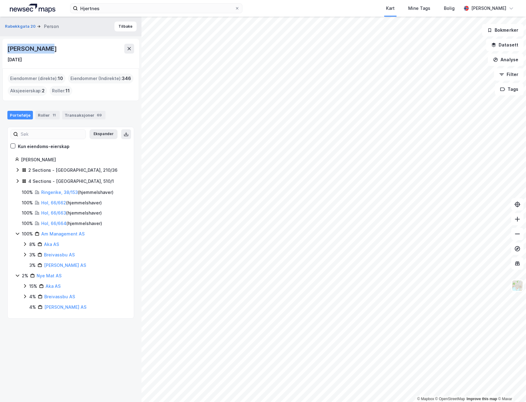
drag, startPoint x: 50, startPoint y: 48, endPoint x: 8, endPoint y: 46, distance: 41.9
click at [8, 46] on div "Åge Thoresen" at bounding box center [70, 49] width 127 height 10
copy div "Åge Thoresen"
click at [117, 26] on button "Tilbake" at bounding box center [125, 27] width 22 height 10
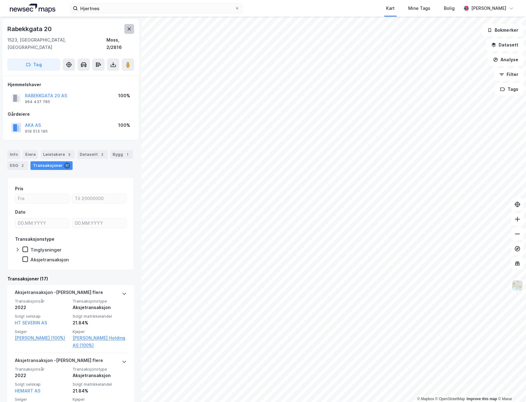
click at [126, 29] on button at bounding box center [129, 29] width 10 height 10
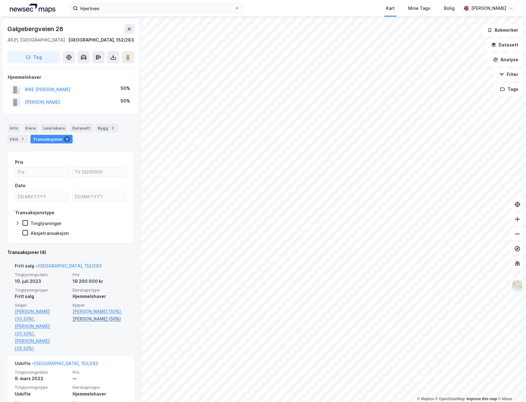
click at [104, 322] on link "Skaara Terje Kvelland (50%)" at bounding box center [100, 318] width 54 height 7
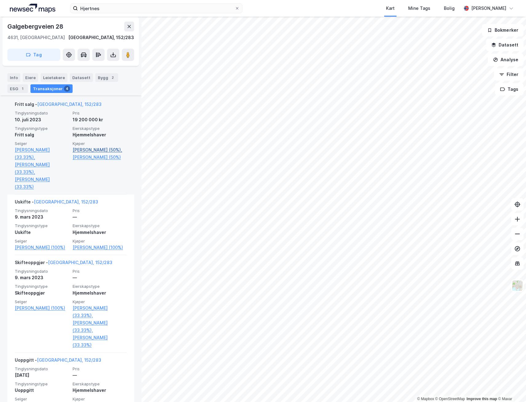
scroll to position [165, 0]
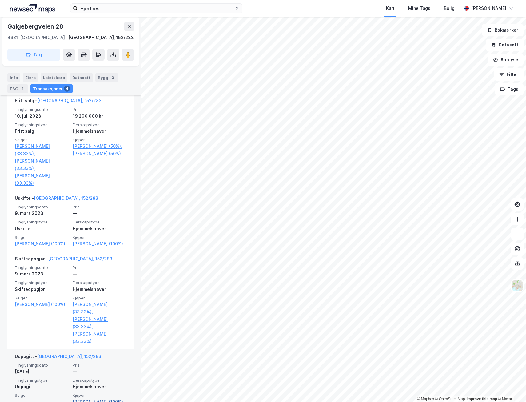
click at [87, 398] on link "Nilsen Nils Bernt (100%)" at bounding box center [100, 401] width 54 height 7
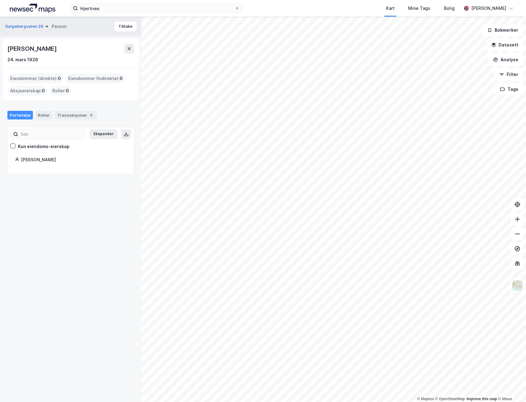
drag, startPoint x: 59, startPoint y: 50, endPoint x: 9, endPoint y: 52, distance: 50.2
click at [9, 52] on div "Nils Bernt Nilsen" at bounding box center [70, 49] width 127 height 10
copy div "Nils Bernt Nilsen"
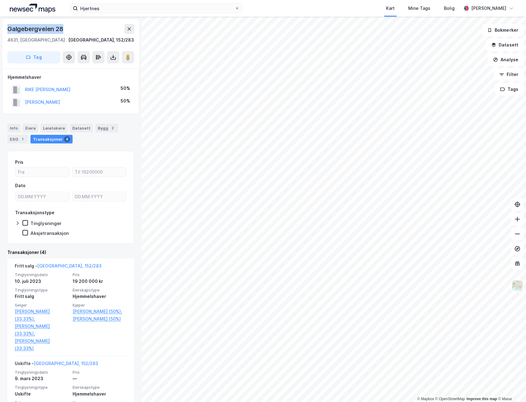
drag, startPoint x: 66, startPoint y: 31, endPoint x: 8, endPoint y: 31, distance: 58.2
click at [8, 31] on div "Galgebergveien 28" at bounding box center [70, 29] width 127 height 10
copy div "Galgebergveien 28"
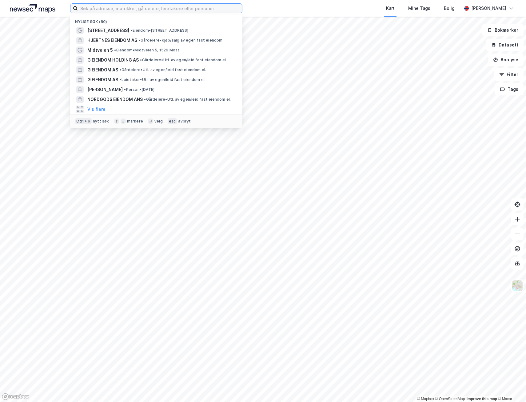
click at [143, 7] on input at bounding box center [160, 8] width 164 height 9
paste input "[PERSON_NAME]"
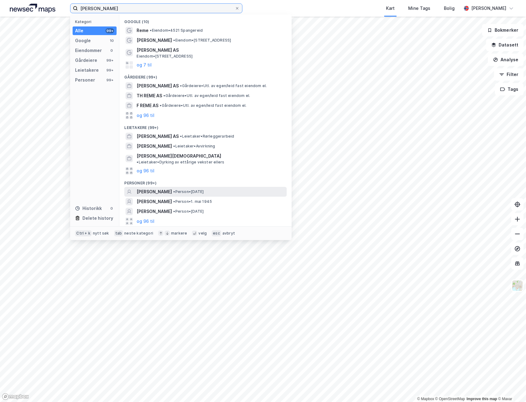
type input "[PERSON_NAME]"
click at [165, 188] on span "[PERSON_NAME]" at bounding box center [154, 191] width 35 height 7
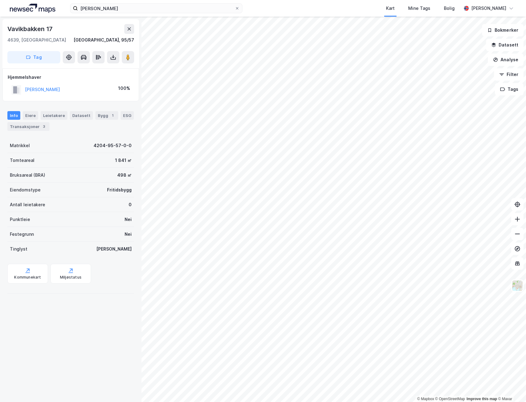
drag, startPoint x: 68, startPoint y: 89, endPoint x: 22, endPoint y: 88, distance: 46.8
click at [22, 88] on div "[PERSON_NAME] 100%" at bounding box center [71, 89] width 126 height 13
copy button "[PERSON_NAME]"
